Goal: Go to known website: Access a specific website the user already knows

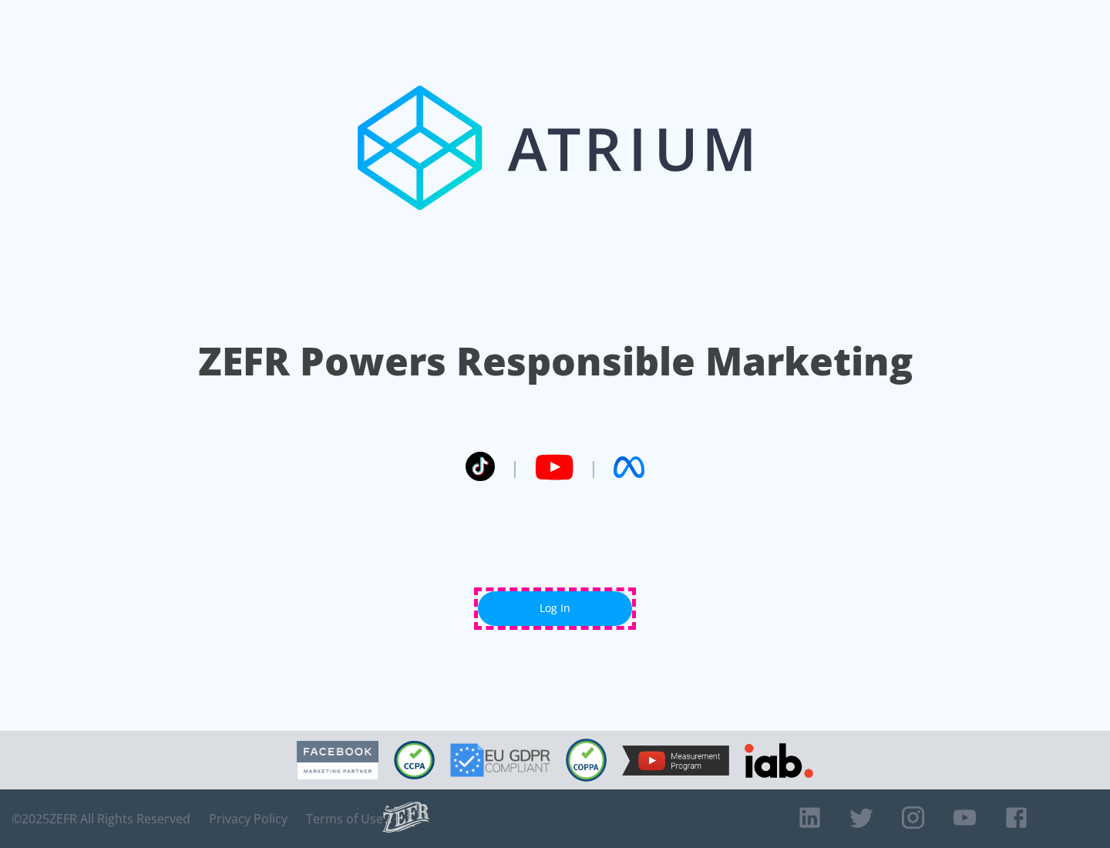
click at [555, 608] on link "Log In" at bounding box center [555, 608] width 154 height 35
